Goal: Task Accomplishment & Management: Manage account settings

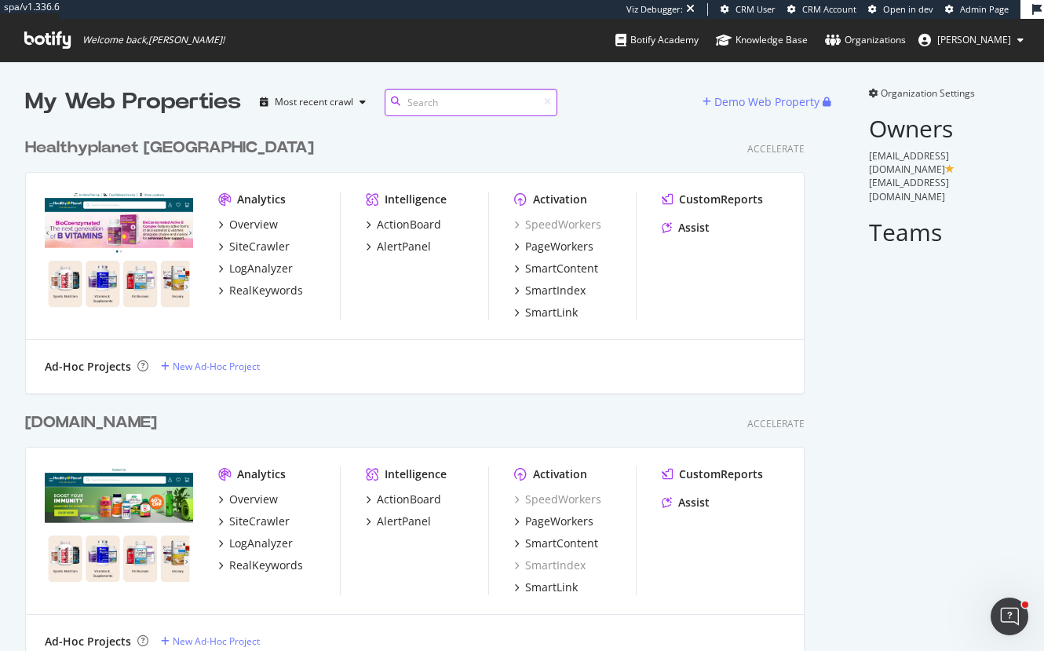
scroll to position [538, 781]
click at [905, 94] on span "Organization Settings" at bounding box center [928, 92] width 94 height 13
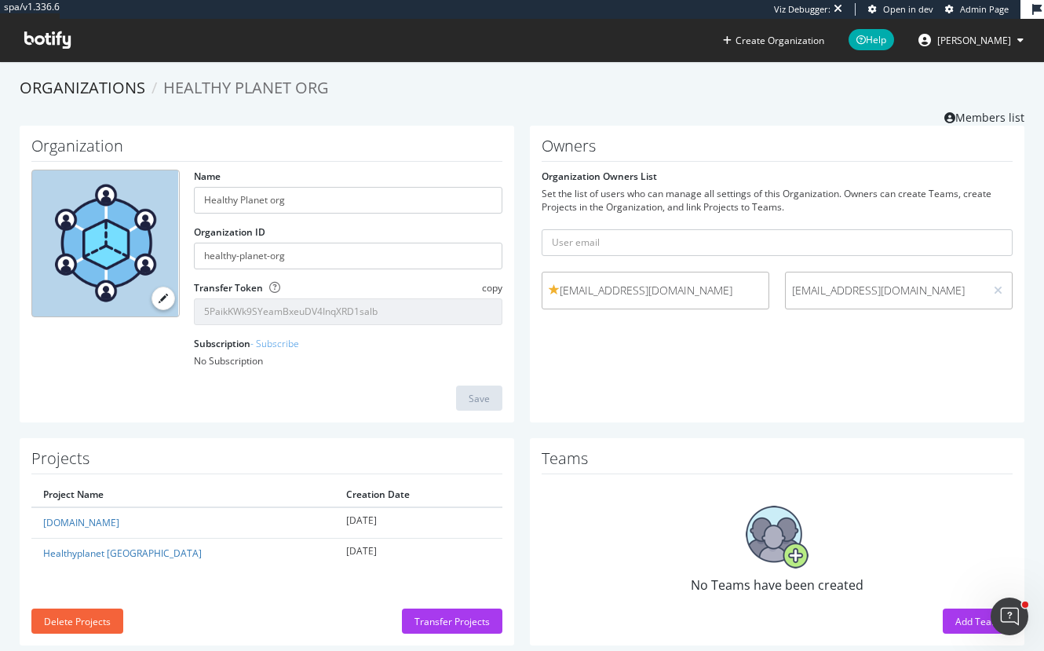
click at [690, 284] on span "akhera@healthyplanetcanada.com" at bounding box center [656, 291] width 214 height 16
click at [976, 113] on link "Members list" at bounding box center [985, 116] width 80 height 20
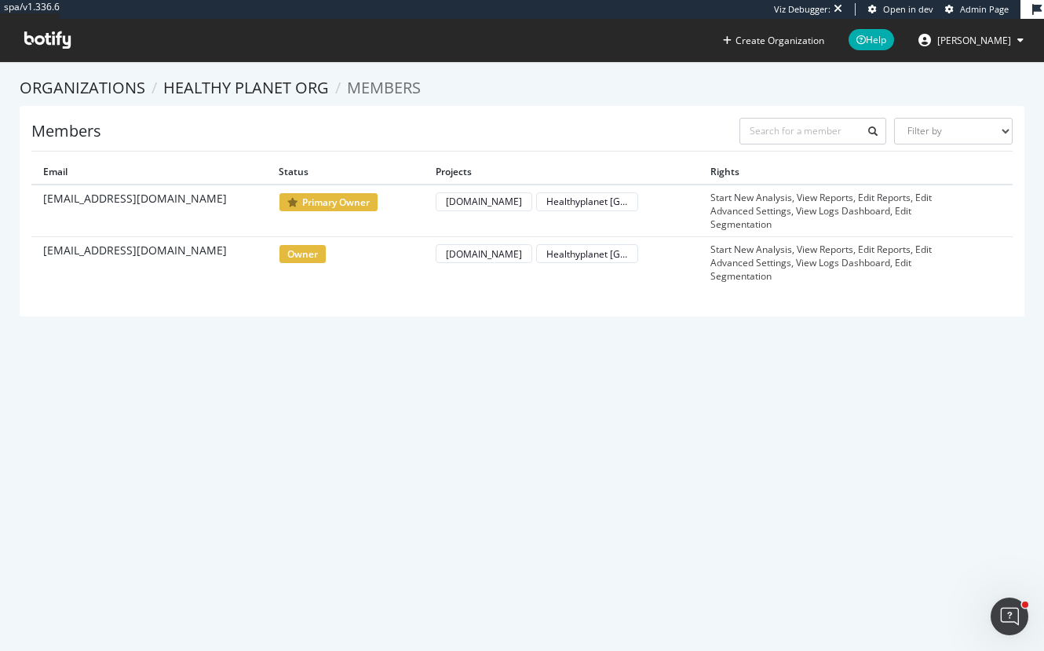
drag, startPoint x: 107, startPoint y: 199, endPoint x: 331, endPoint y: 210, distance: 224.9
click at [296, 207] on tr "akhera@healthyplanetcanada.com primary owner healthyplanetusa.com Healthyplanet…" at bounding box center [522, 211] width 982 height 53
click at [342, 210] on span "primary owner" at bounding box center [329, 202] width 100 height 20
click at [199, 203] on span "akhera@healthyplanetcanada.com" at bounding box center [135, 199] width 184 height 16
click at [240, 101] on div "Organizations Healthy Planet org Members Members Filter by Primary Owner Owner …" at bounding box center [522, 197] width 1005 height 240
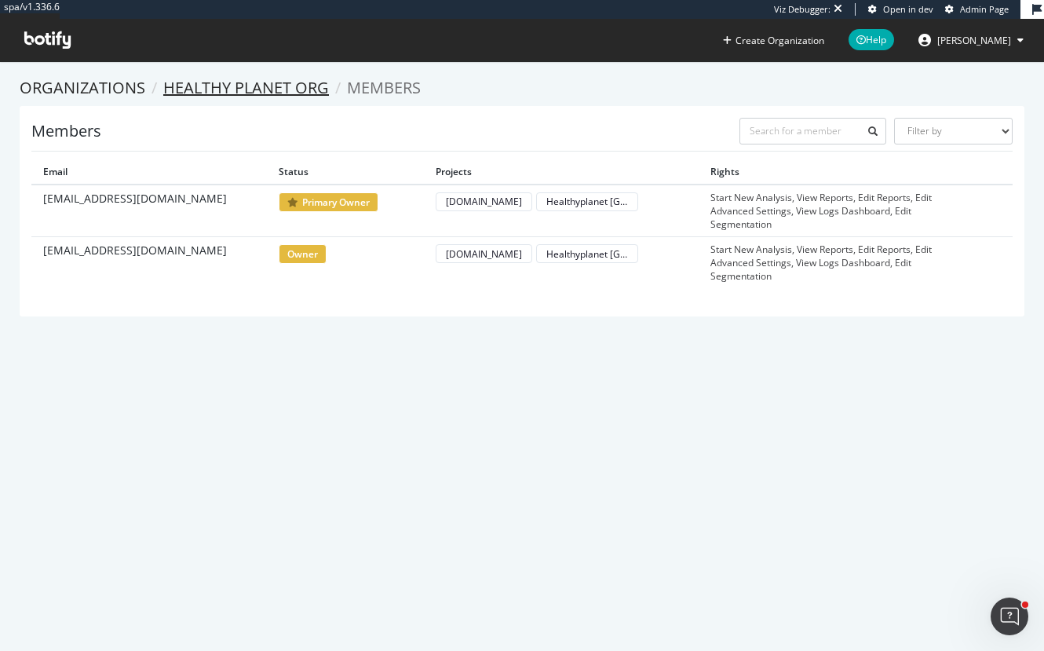
click at [245, 84] on link "Healthy Planet org" at bounding box center [246, 87] width 166 height 21
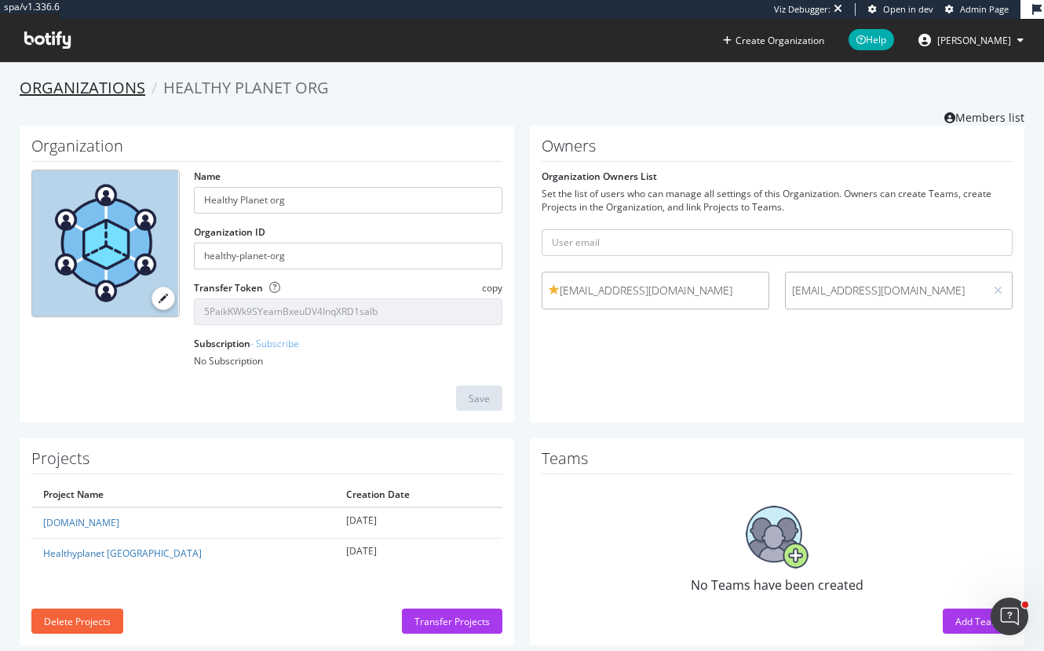
click at [61, 82] on link "Organizations" at bounding box center [83, 87] width 126 height 21
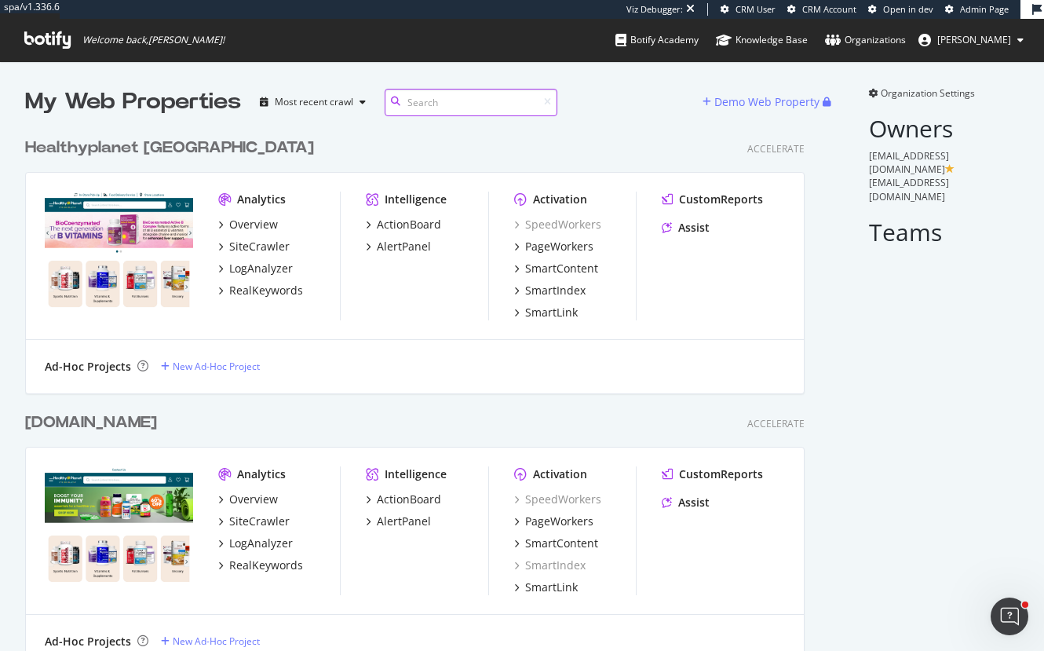
scroll to position [538, 781]
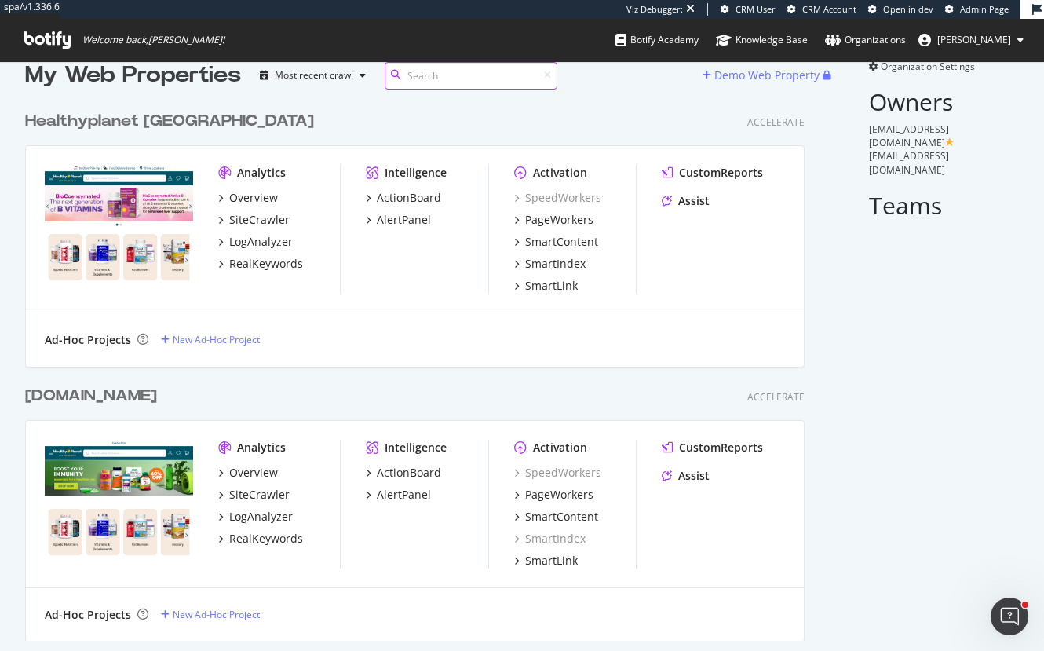
scroll to position [42, 0]
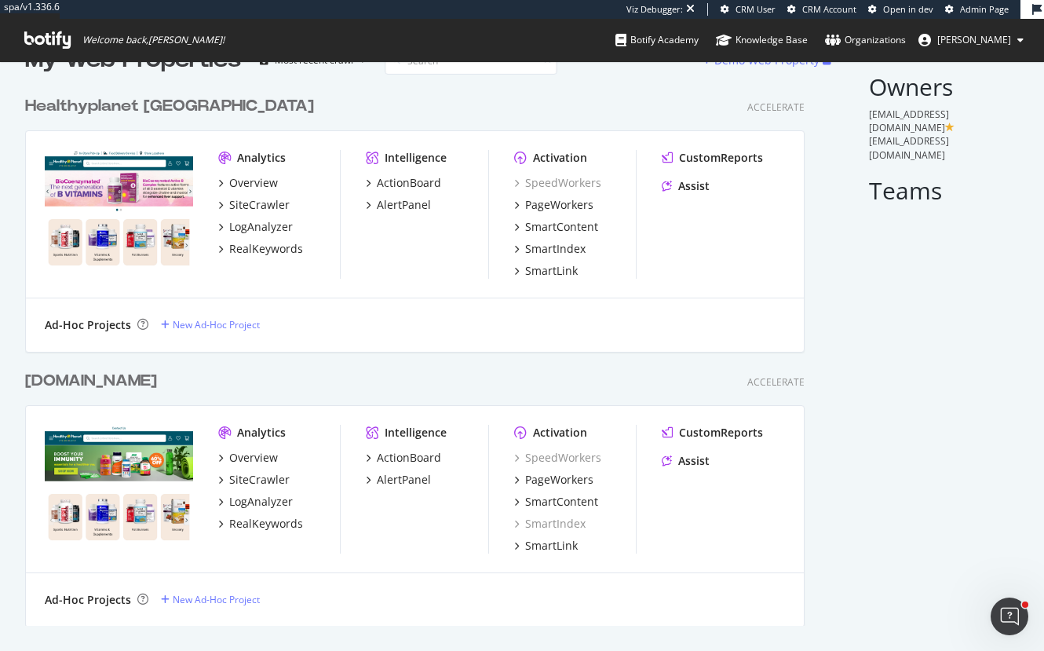
click at [101, 384] on div "[DOMAIN_NAME]" at bounding box center [91, 381] width 132 height 23
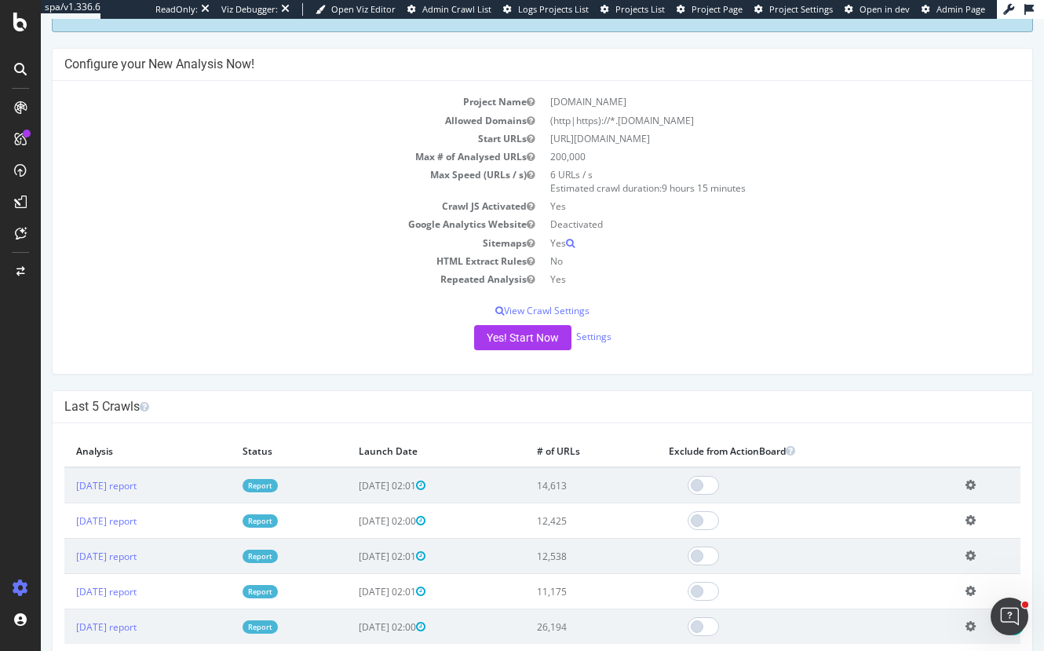
scroll to position [236, 0]
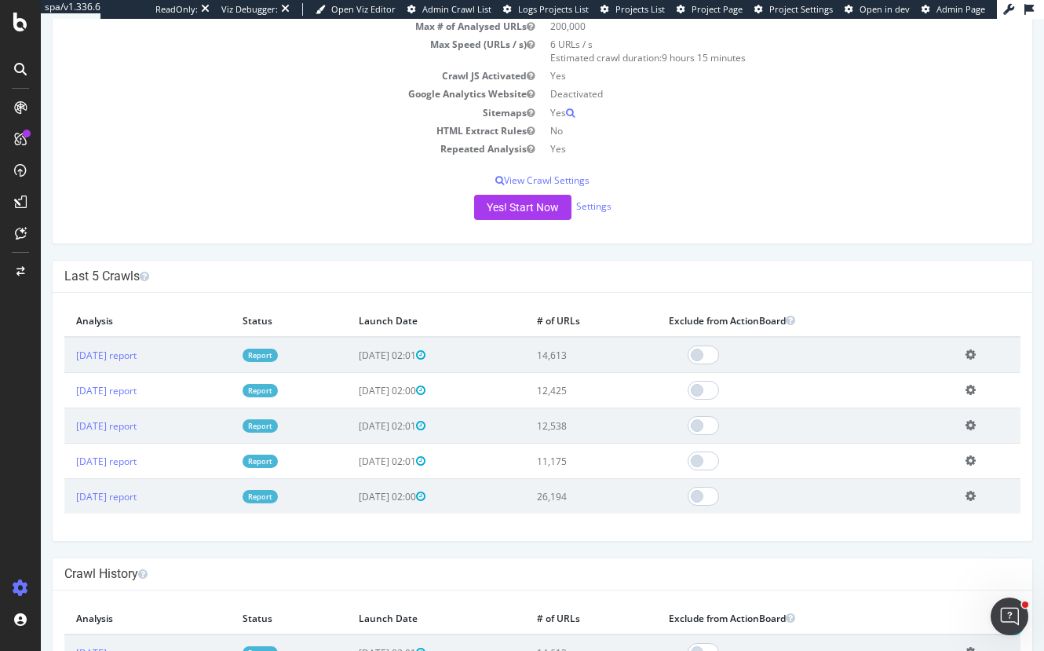
click at [258, 92] on td "Google Analytics Website" at bounding box center [303, 94] width 478 height 18
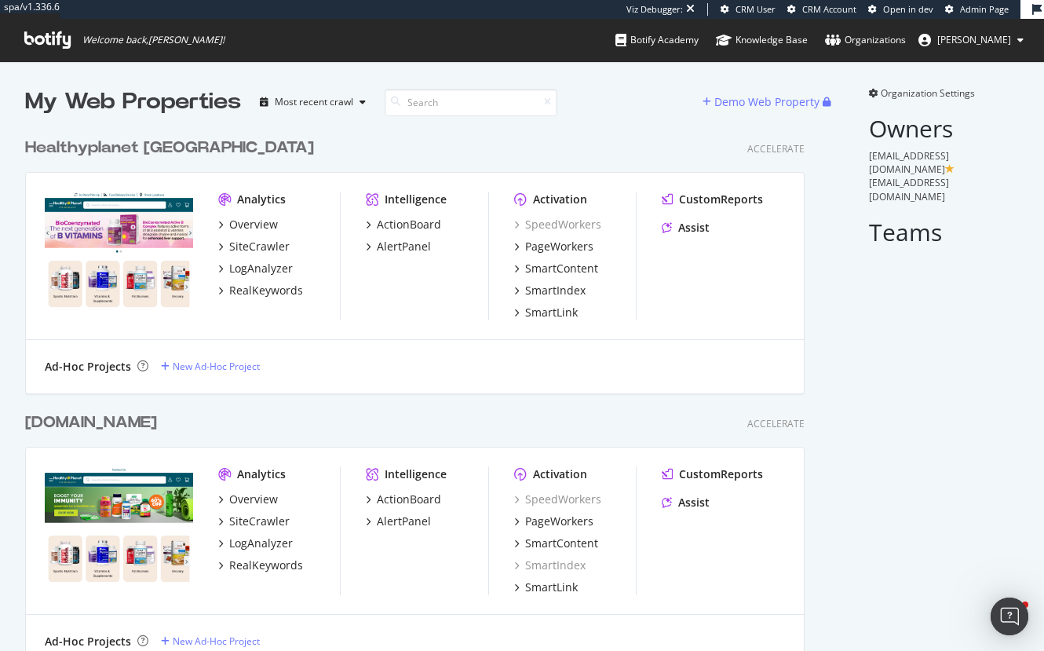
scroll to position [538, 781]
drag, startPoint x: 993, startPoint y: 155, endPoint x: 887, endPoint y: 152, distance: 105.3
click at [887, 152] on span "[EMAIL_ADDRESS][DOMAIN_NAME]" at bounding box center [909, 162] width 80 height 27
drag, startPoint x: 865, startPoint y: 123, endPoint x: 927, endPoint y: 134, distance: 63.8
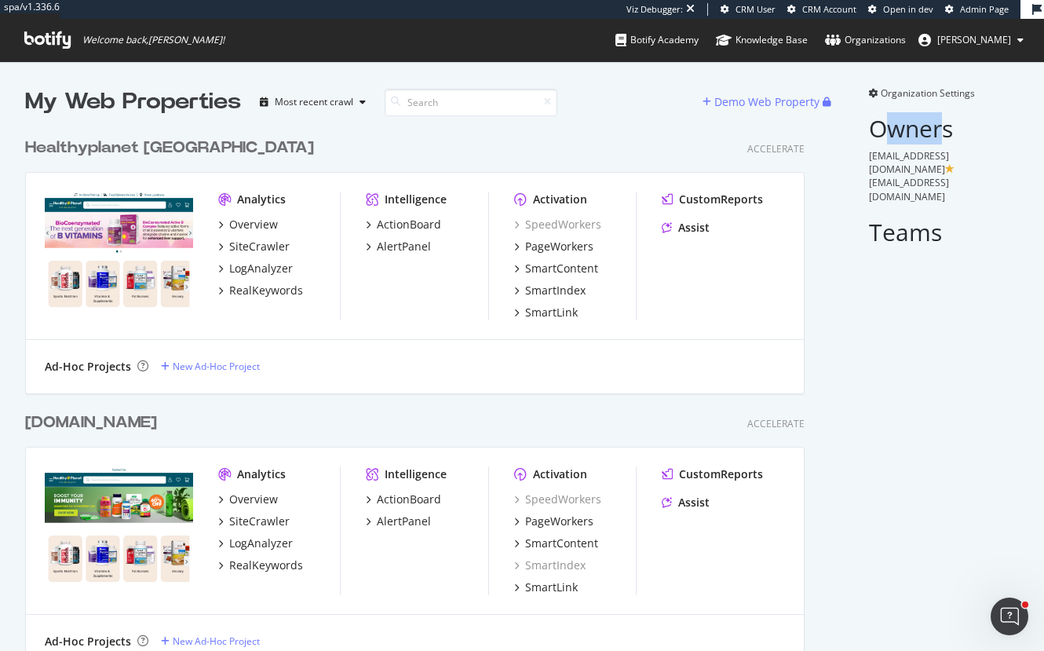
click at [927, 134] on h2 "Owners" at bounding box center [944, 128] width 150 height 26
click at [927, 83] on div "My Web Properties Most recent crawl Demo Web Property Healthyplanet Canada Acce…" at bounding box center [522, 376] width 1044 height 631
click at [921, 92] on span "Organization Settings" at bounding box center [928, 92] width 94 height 13
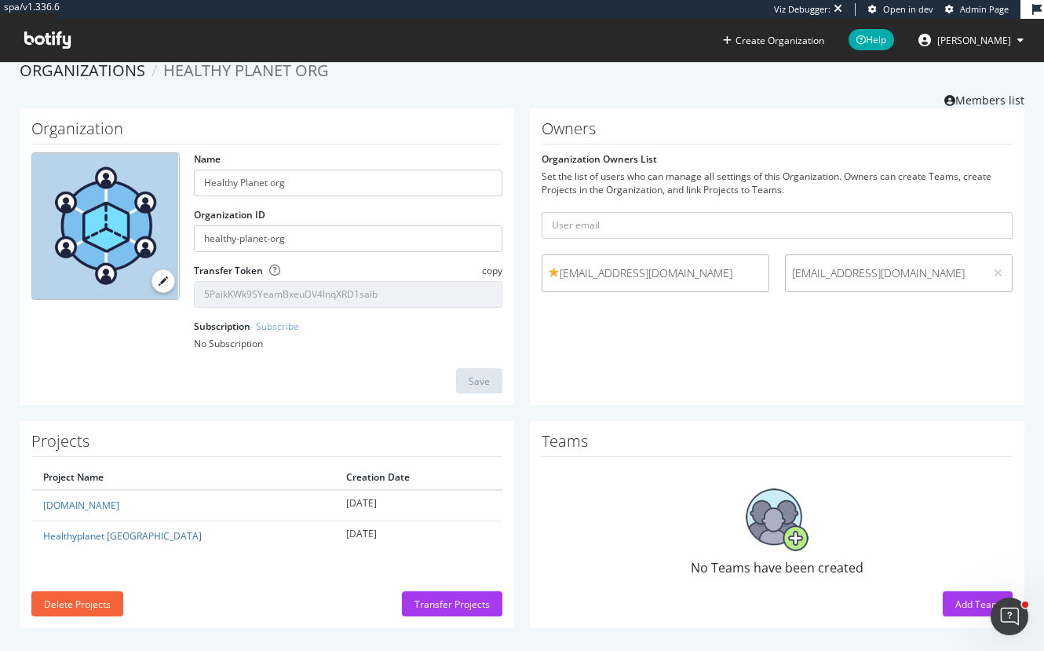
scroll to position [26, 0]
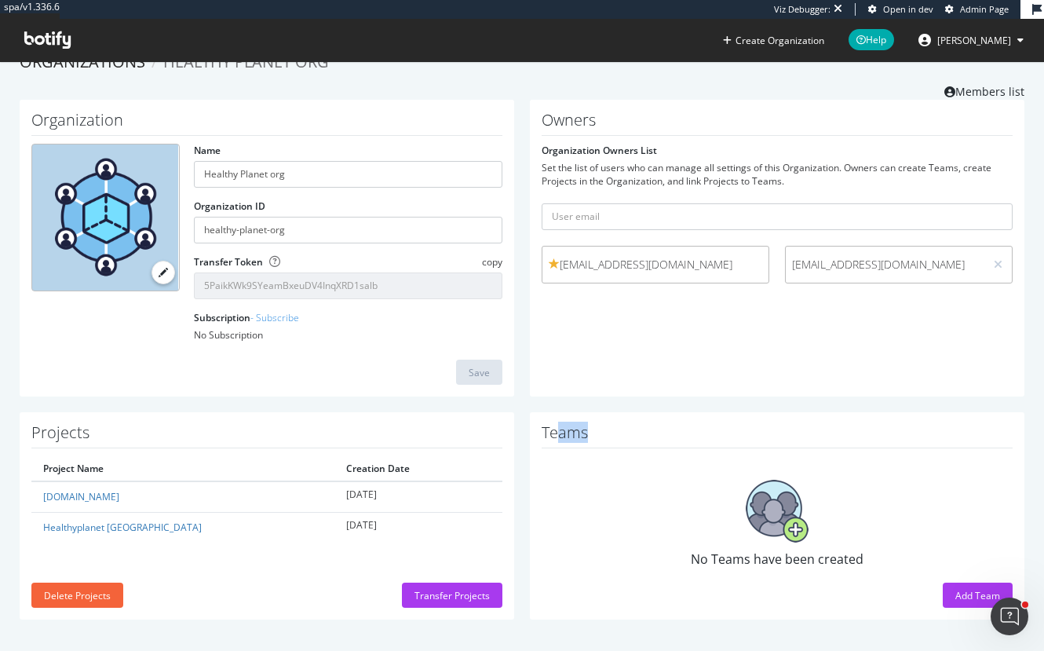
drag, startPoint x: 550, startPoint y: 430, endPoint x: 628, endPoint y: 425, distance: 78.7
click at [628, 425] on h1 "Teams" at bounding box center [777, 436] width 471 height 24
drag, startPoint x: 683, startPoint y: 559, endPoint x: 967, endPoint y: 547, distance: 283.7
click at [967, 547] on div "No Teams have been created" at bounding box center [777, 524] width 471 height 136
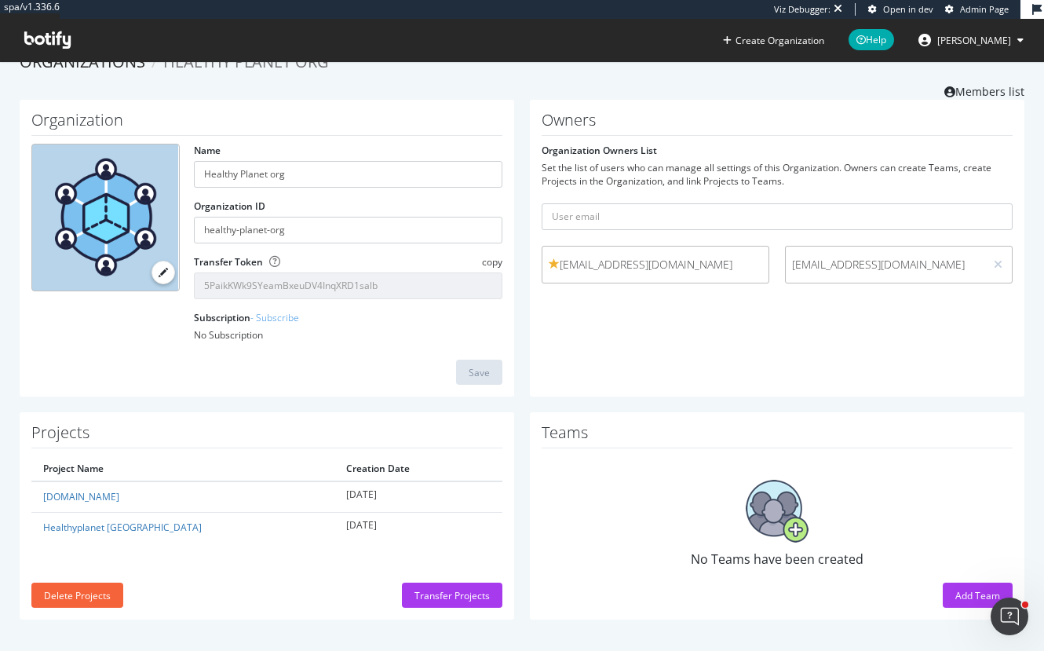
click at [946, 554] on div "No Teams have been created" at bounding box center [777, 524] width 471 height 136
drag, startPoint x: 840, startPoint y: 562, endPoint x: 675, endPoint y: 559, distance: 165.7
click at [678, 559] on div "No Teams have been created" at bounding box center [777, 524] width 471 height 136
click at [674, 559] on div "No Teams have been created" at bounding box center [777, 524] width 471 height 136
drag, startPoint x: 672, startPoint y: 559, endPoint x: 899, endPoint y: 561, distance: 227.0
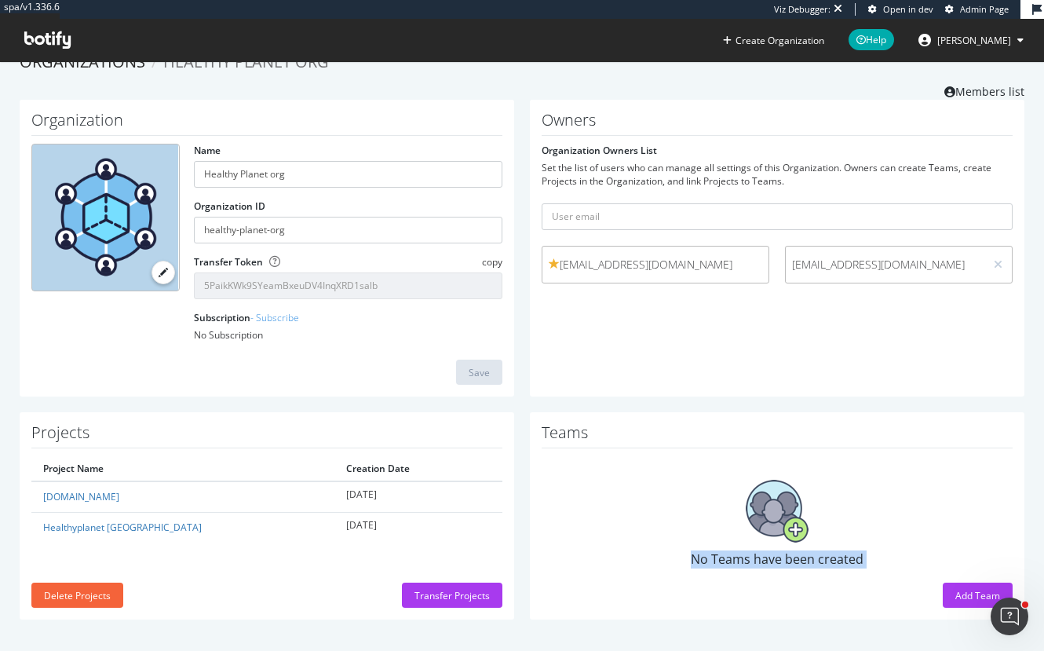
click at [899, 561] on div "No Teams have been created" at bounding box center [777, 524] width 471 height 136
drag, startPoint x: 573, startPoint y: 265, endPoint x: 732, endPoint y: 262, distance: 158.7
click at [732, 262] on span "akhera@healthyplanetcanada.com" at bounding box center [656, 265] width 214 height 16
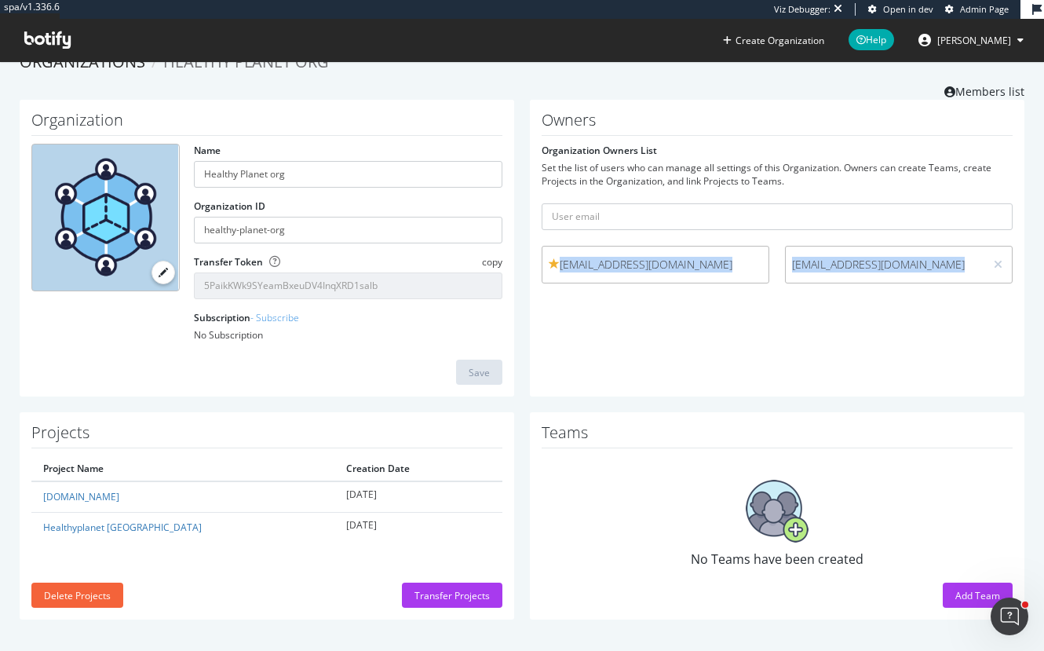
drag, startPoint x: 539, startPoint y: 252, endPoint x: 1105, endPoint y: 303, distance: 568.5
click at [1044, 303] on html "spa/v1.336.6 Viz Debugger: Open in dev Admin Page Create Organization Help Lili…" at bounding box center [522, 325] width 1044 height 651
click at [821, 325] on div "Owners Organization Owners List Set the list of users who can manage all settin…" at bounding box center [777, 249] width 495 height 298
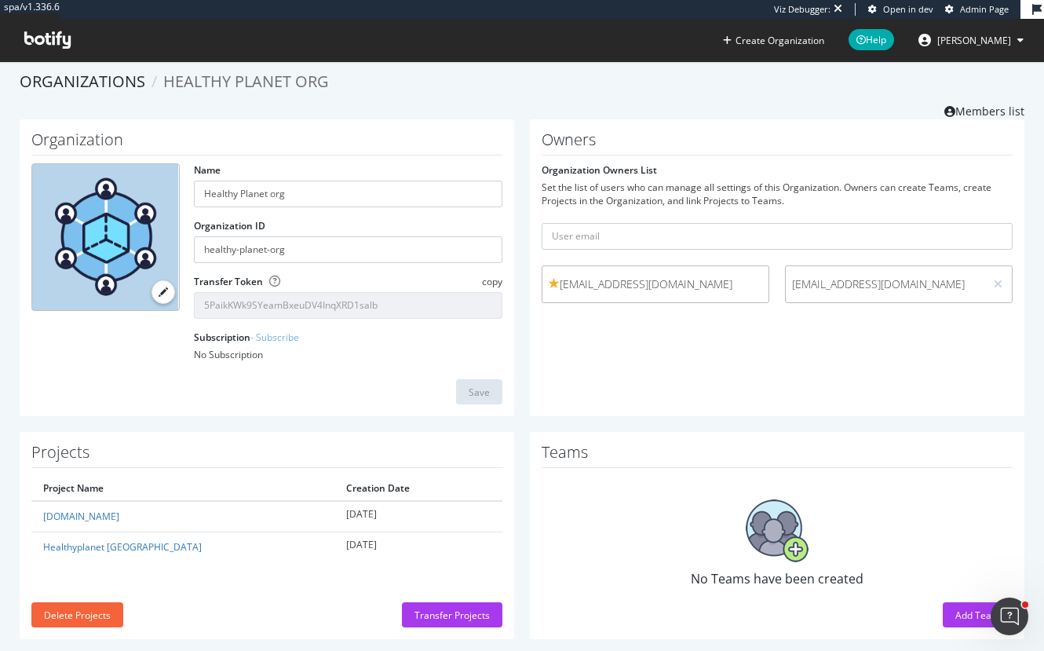
scroll to position [0, 0]
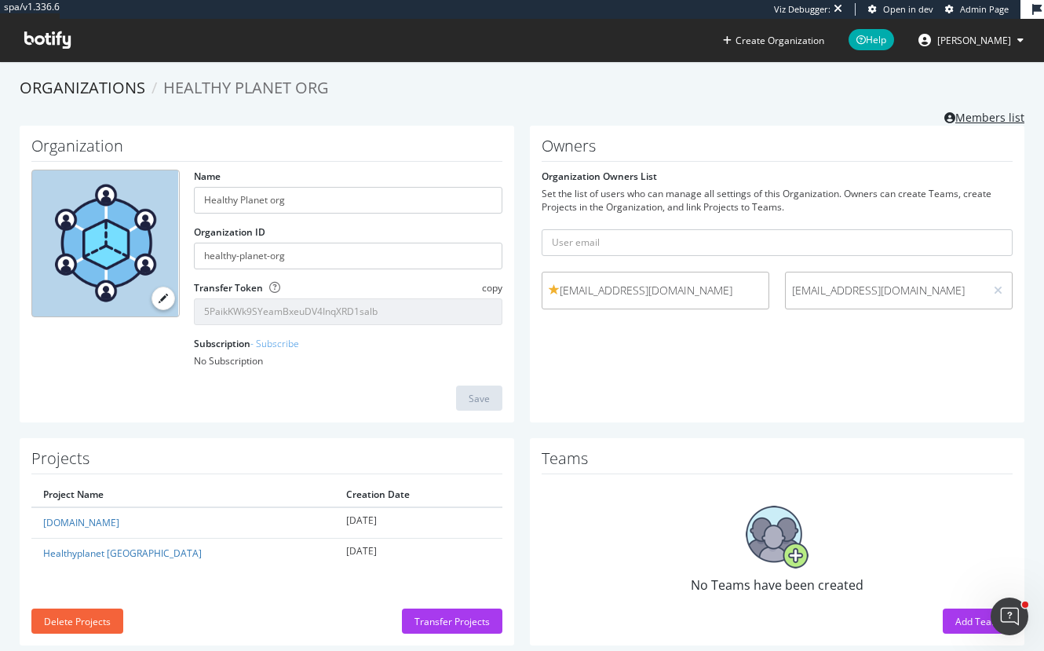
click at [964, 116] on link "Members list" at bounding box center [985, 116] width 80 height 20
